Goal: Task Accomplishment & Management: Use online tool/utility

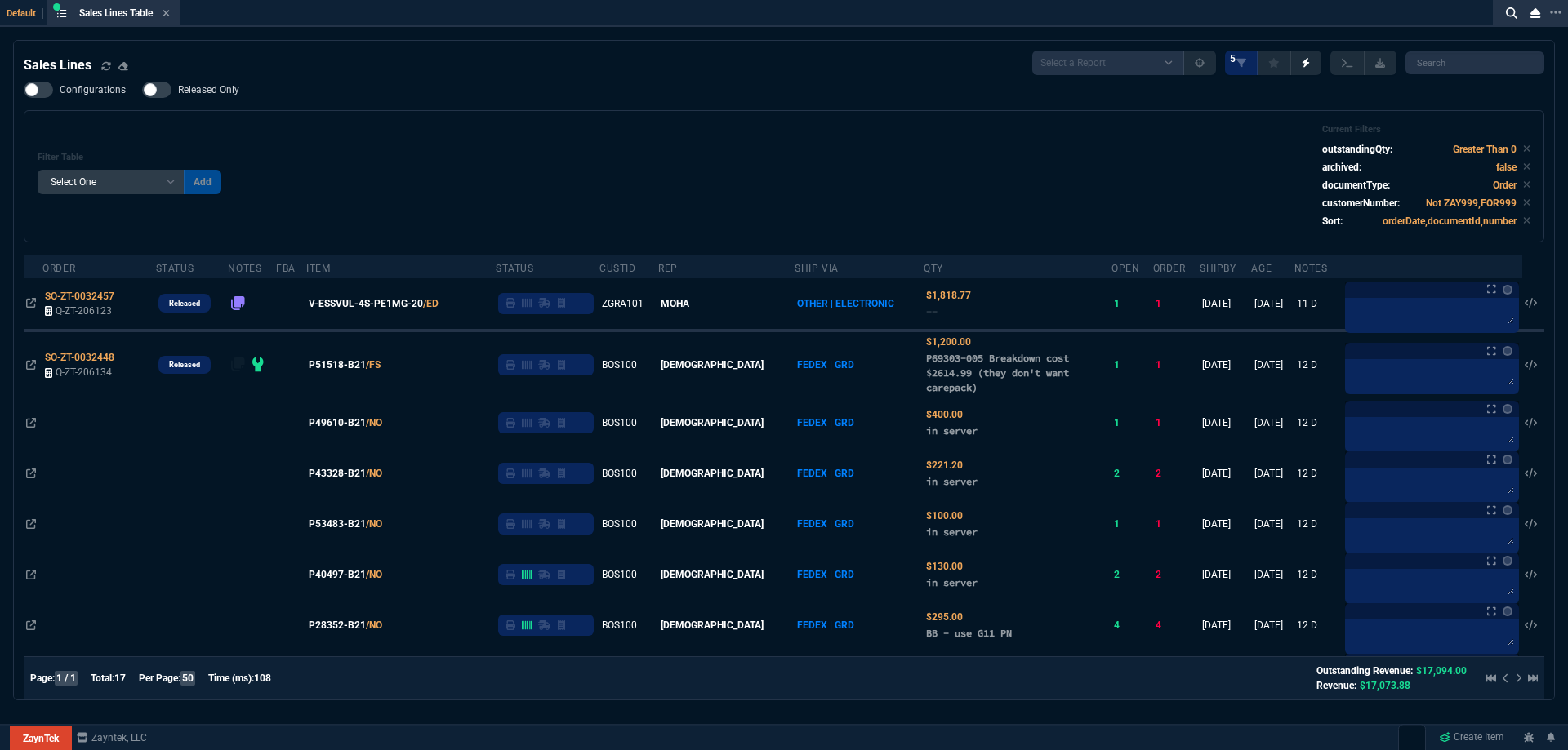
select select
click at [174, 9] on div "Sales Lines Table Sales Line" at bounding box center [113, 13] width 127 height 20
click at [174, 11] on div "Sales Lines Table Sales Line" at bounding box center [113, 13] width 127 height 20
click at [170, 11] on icon at bounding box center [166, 13] width 7 height 10
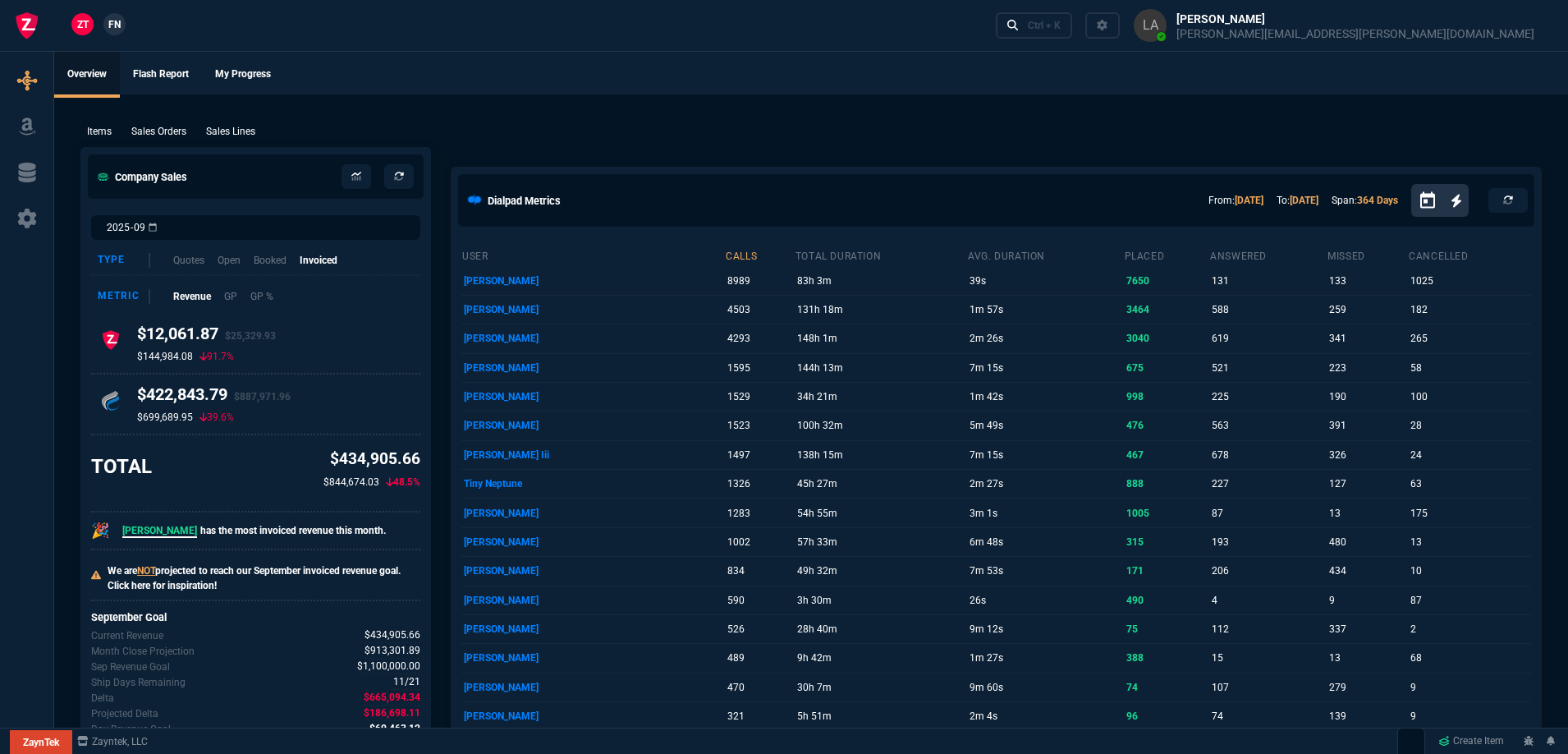
click at [238, 131] on p "Sales Lines" at bounding box center [231, 132] width 49 height 15
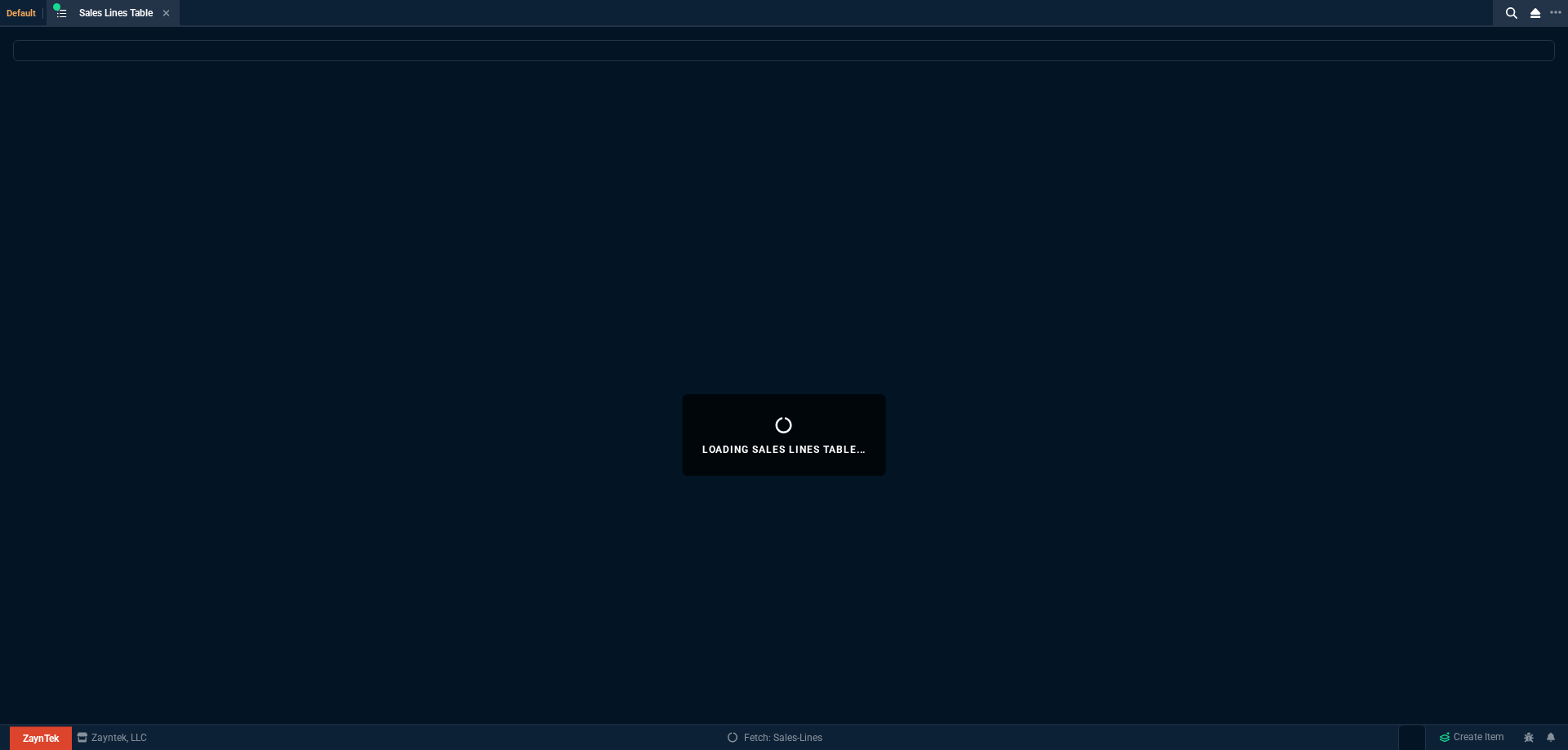
select select
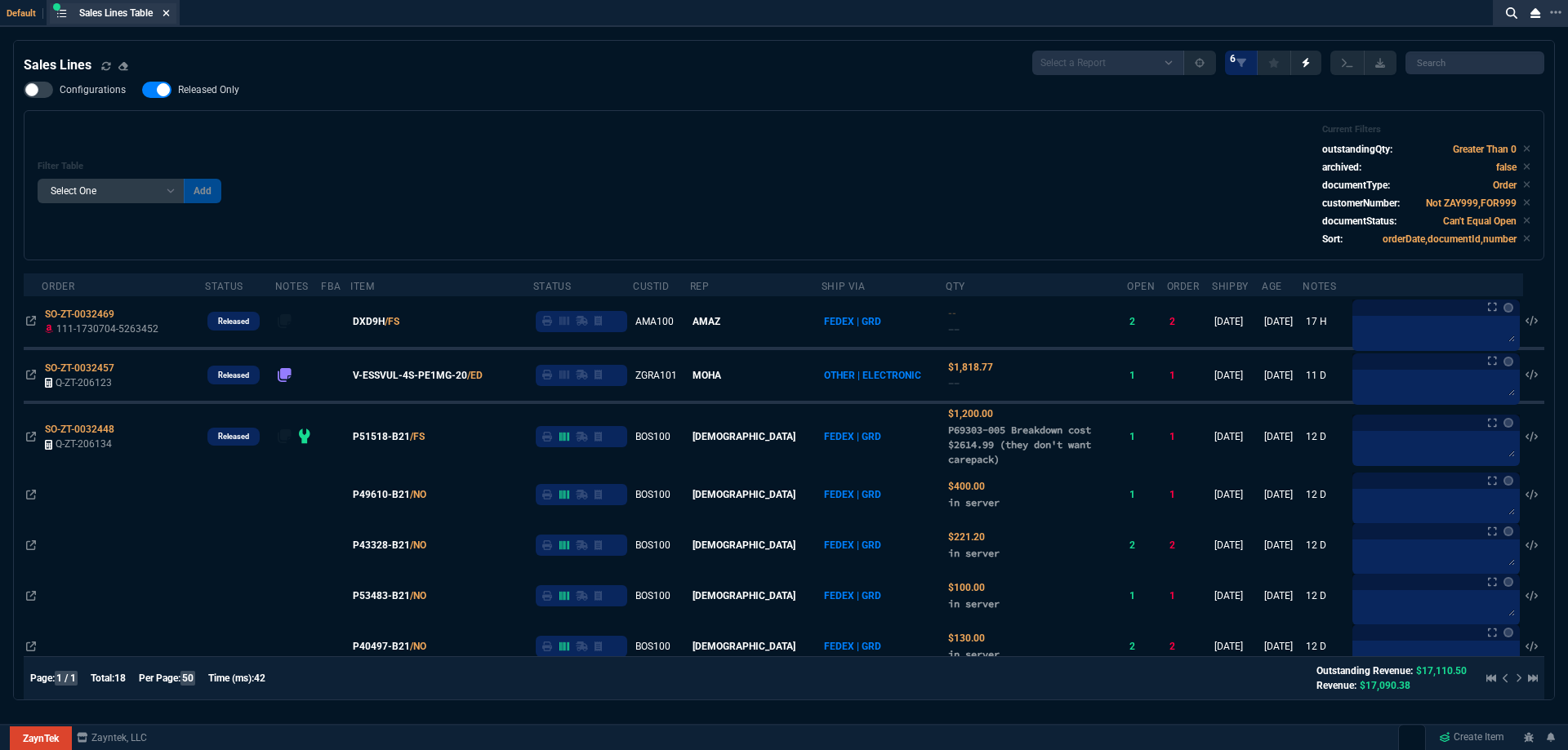
click at [170, 7] on nx-icon at bounding box center [166, 14] width 7 height 13
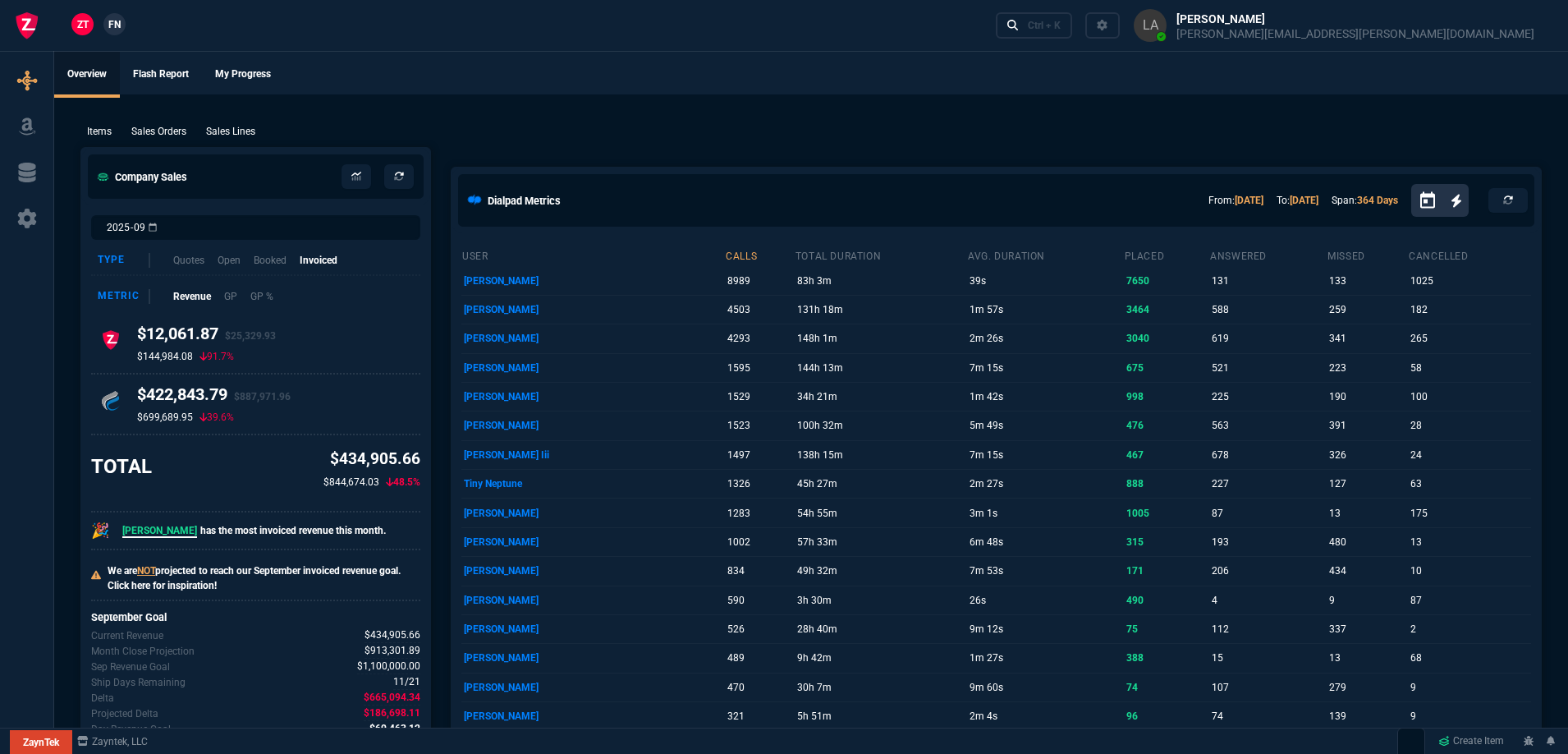
click at [119, 25] on span "FN" at bounding box center [114, 25] width 12 height 15
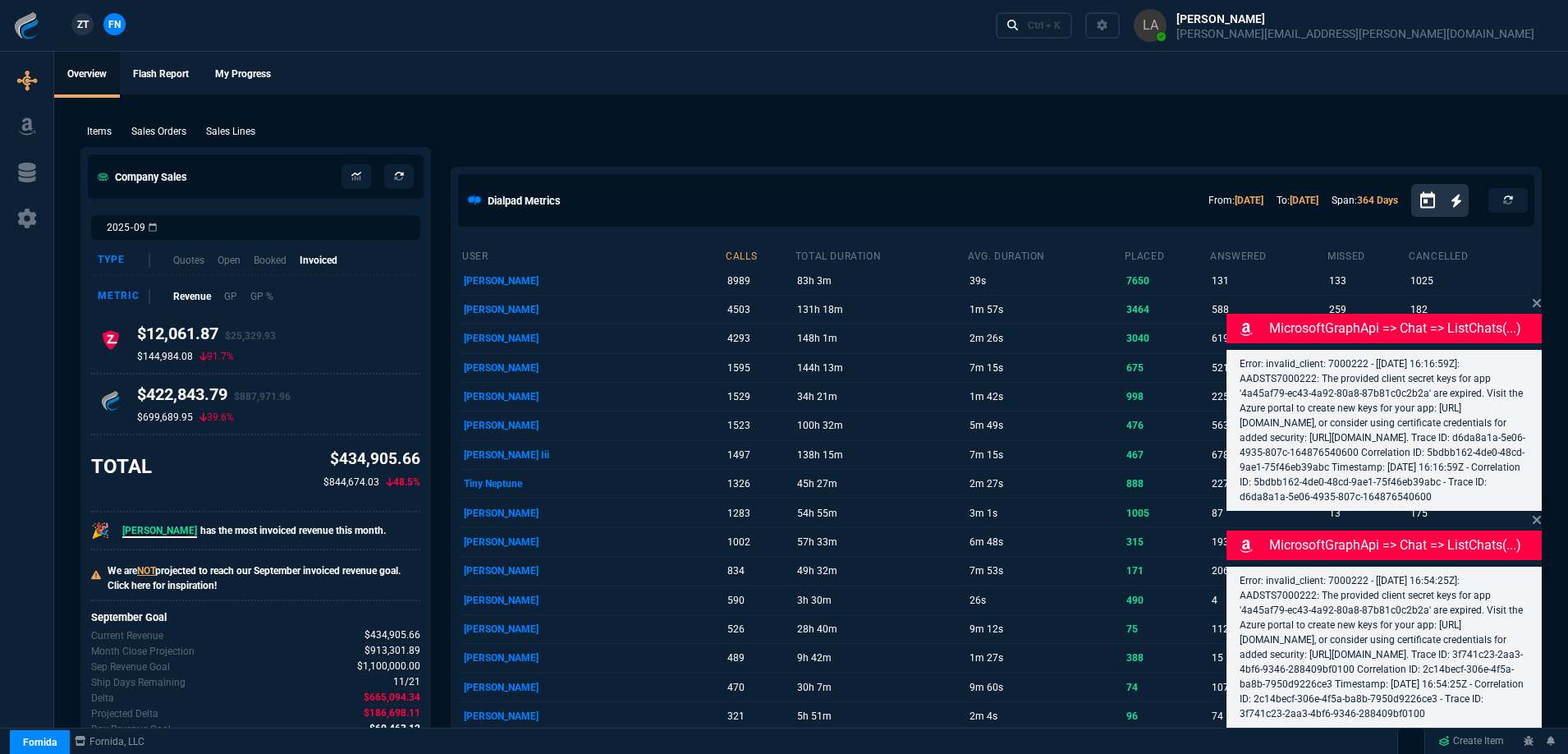
click at [215, 128] on p "Sales Lines" at bounding box center [231, 132] width 49 height 15
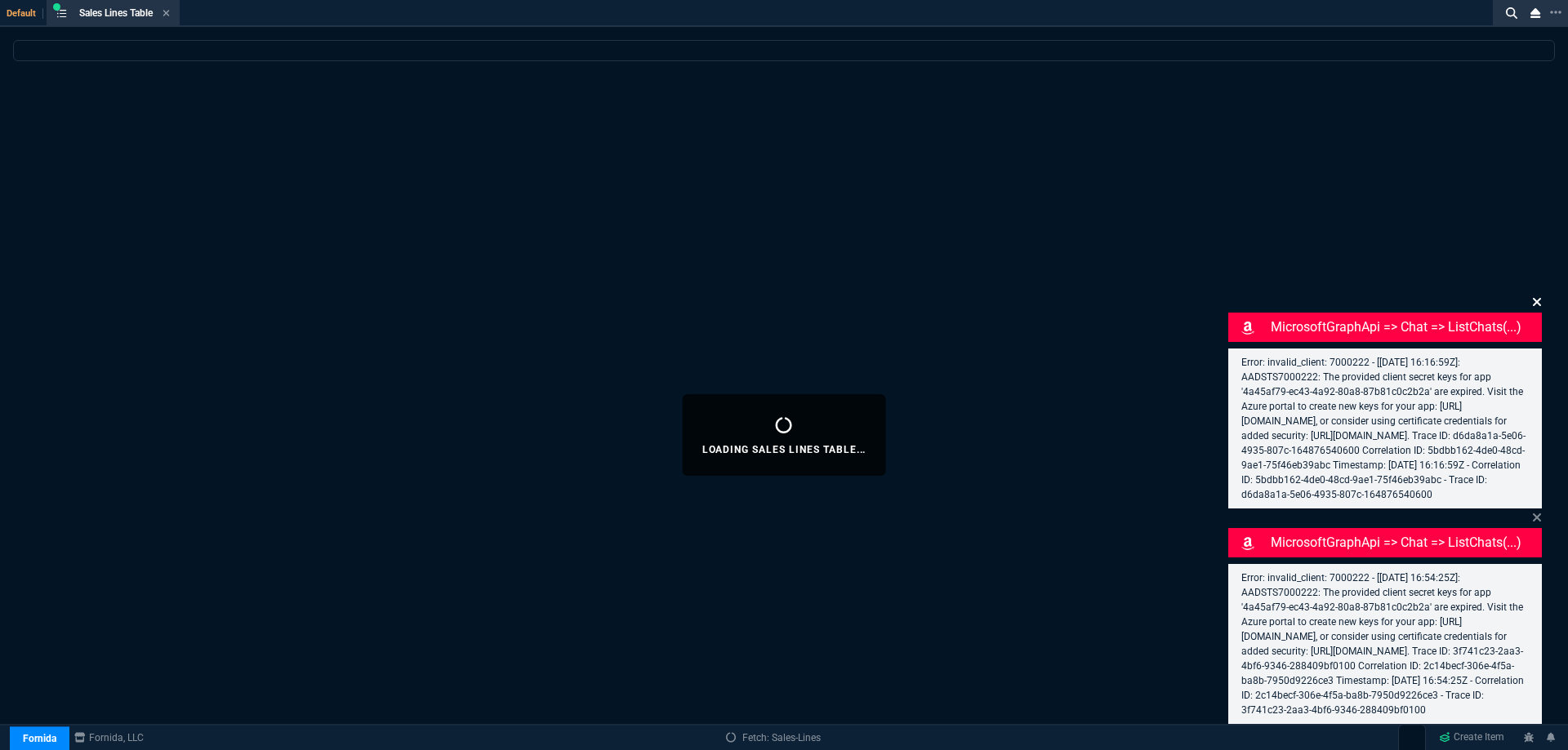
select select
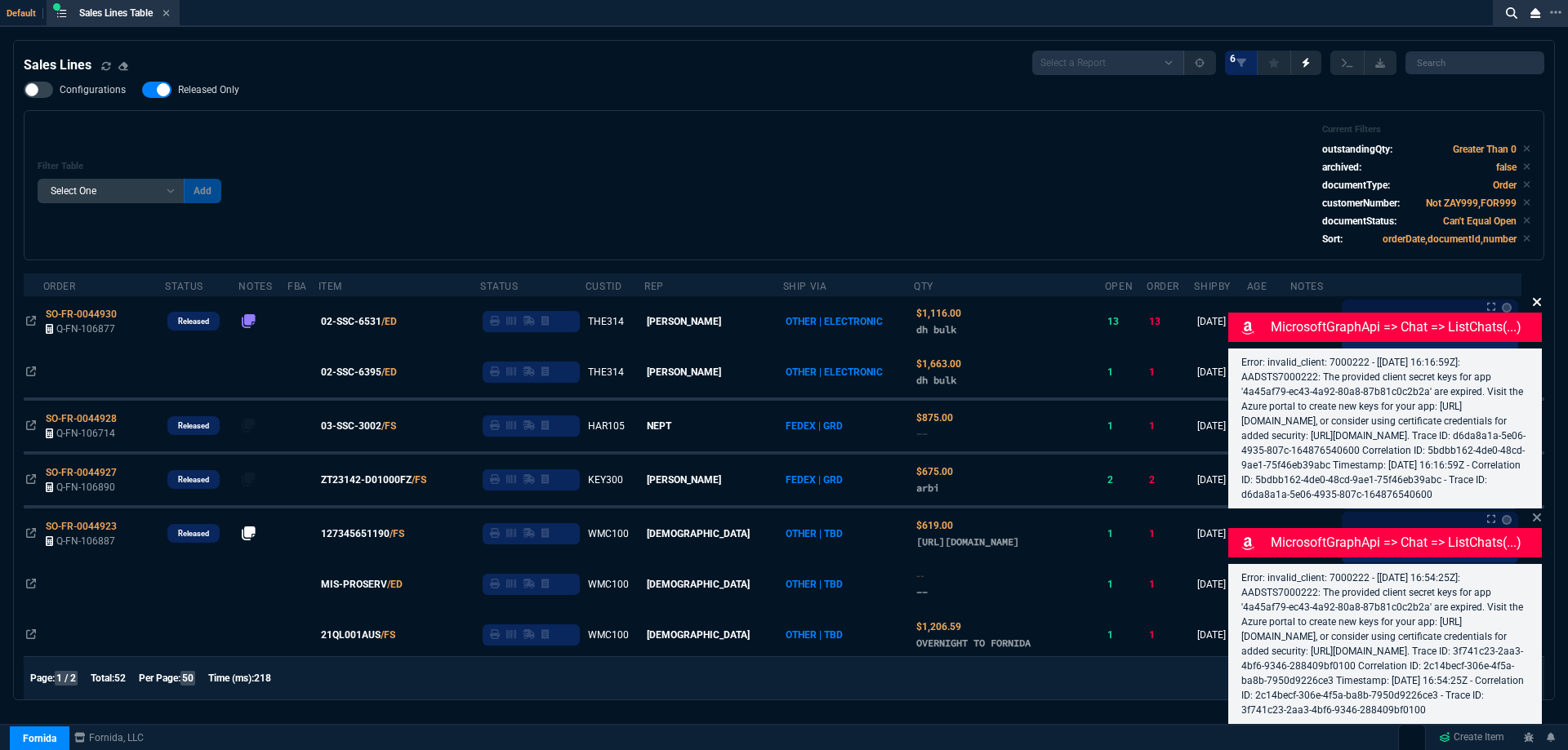
click at [1535, 296] on icon at bounding box center [1537, 302] width 10 height 13
click at [1534, 511] on icon at bounding box center [1537, 517] width 10 height 13
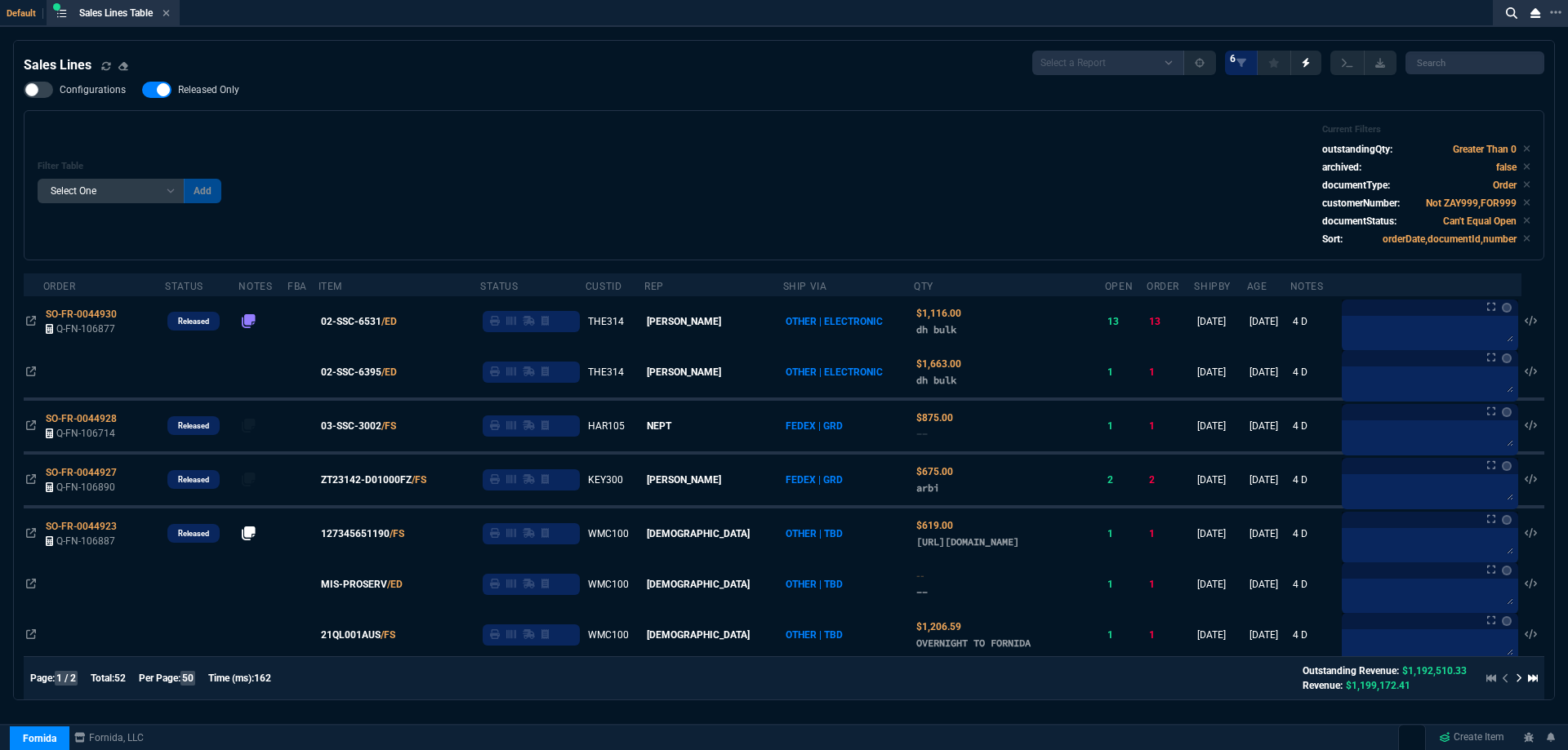
click at [226, 87] on span "Released Only" at bounding box center [208, 90] width 61 height 13
click at [142, 90] on input "Released Only" at bounding box center [141, 90] width 1 height 1
checkbox input "false"
